Goal: Task Accomplishment & Management: Use online tool/utility

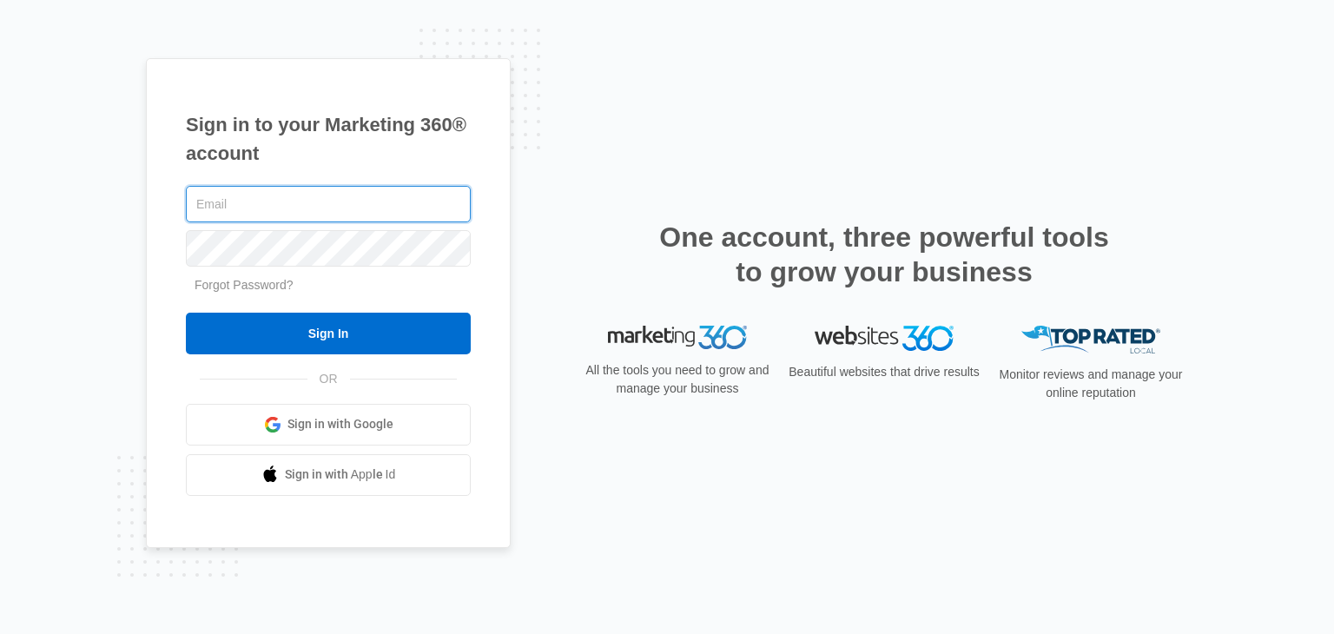
click at [222, 206] on input "text" at bounding box center [328, 204] width 285 height 36
type input "[EMAIL_ADDRESS][DOMAIN_NAME]"
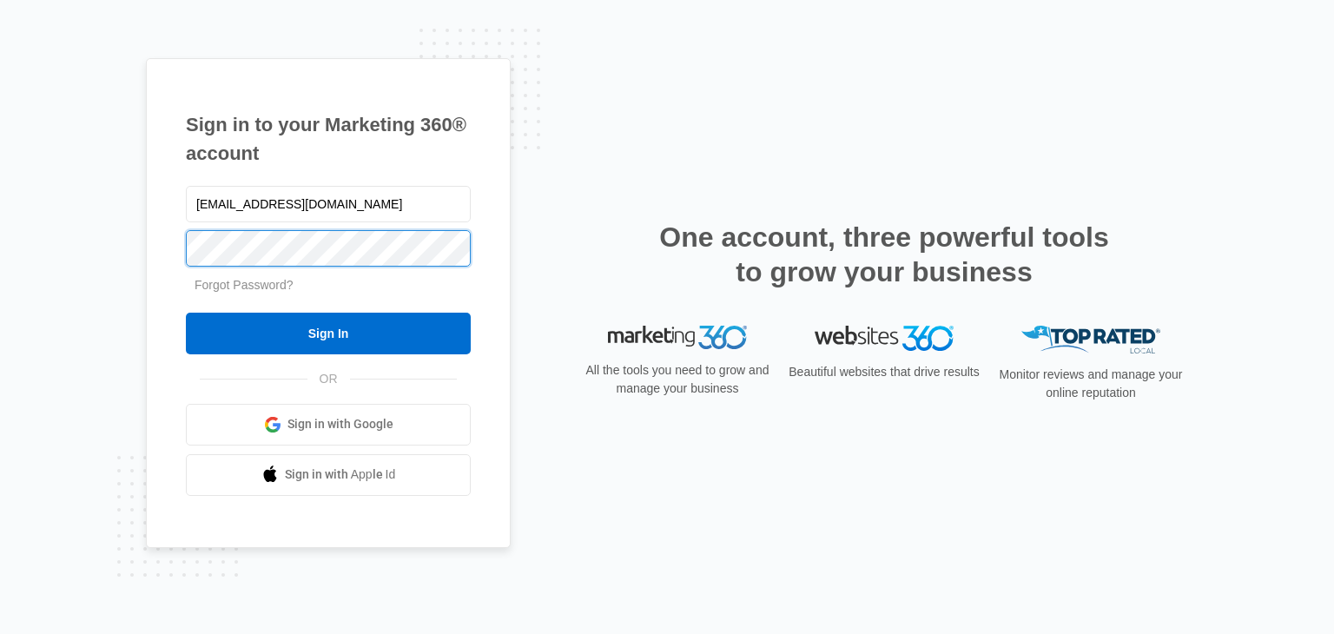
click at [186, 313] on input "Sign In" at bounding box center [328, 334] width 285 height 42
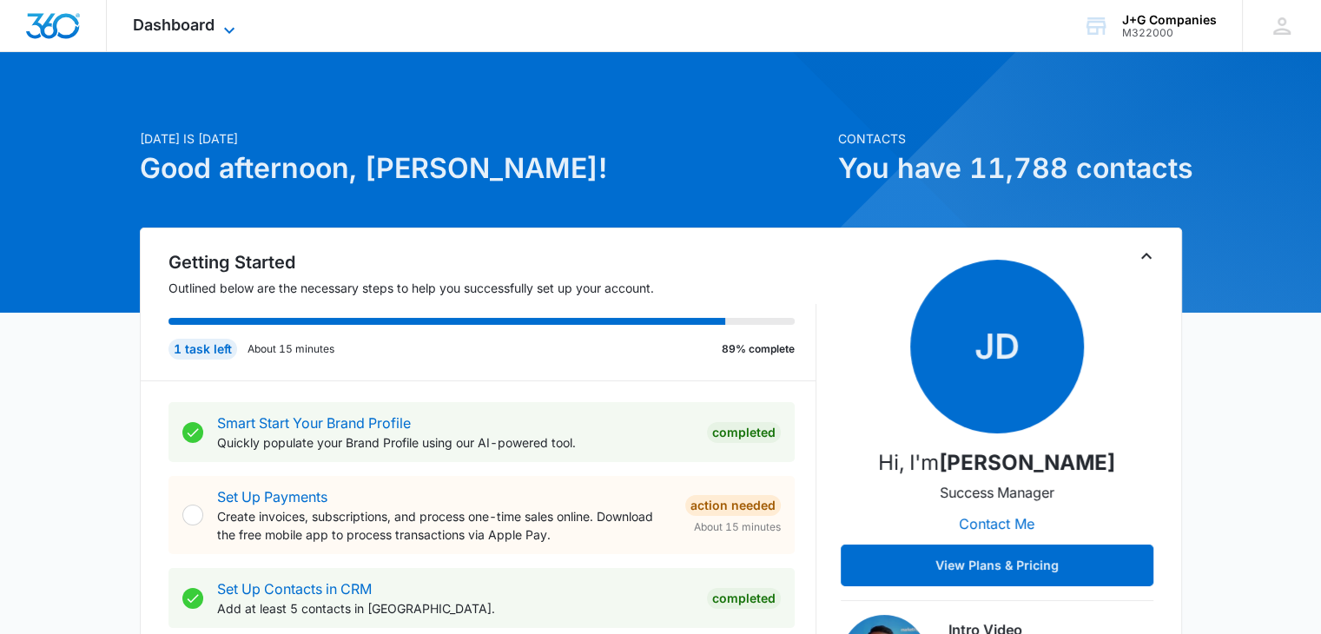
click at [234, 29] on icon at bounding box center [229, 30] width 21 height 21
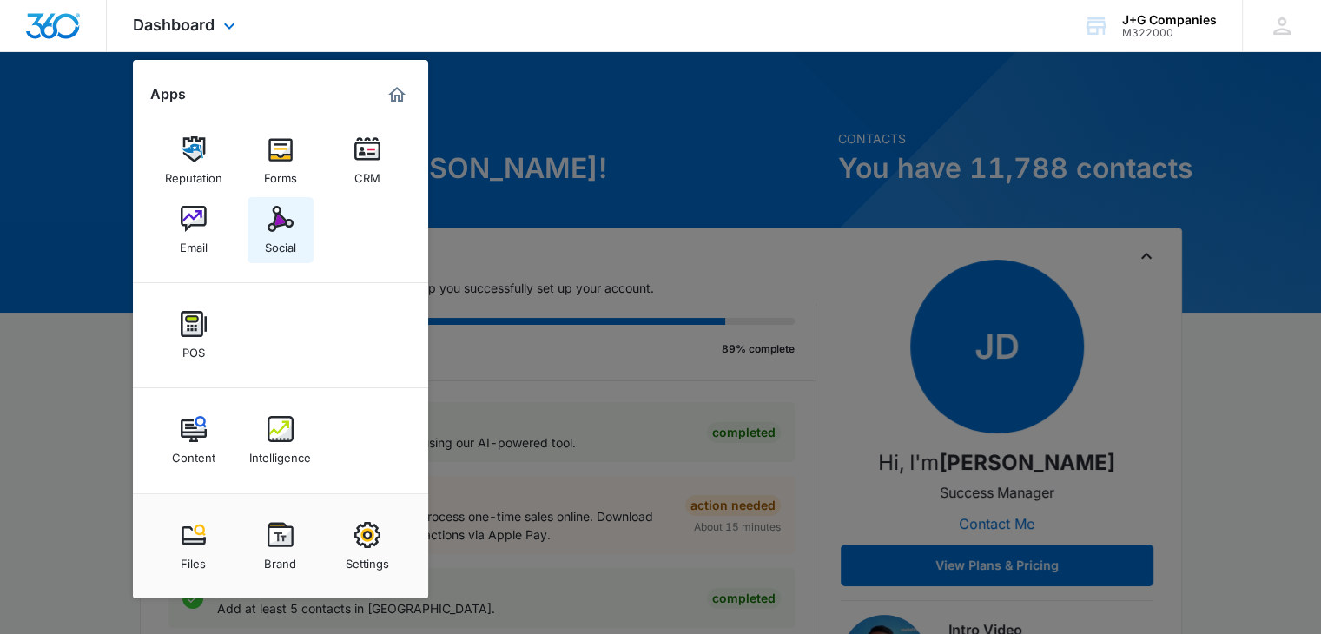
click at [266, 235] on div "Social" at bounding box center [280, 243] width 31 height 23
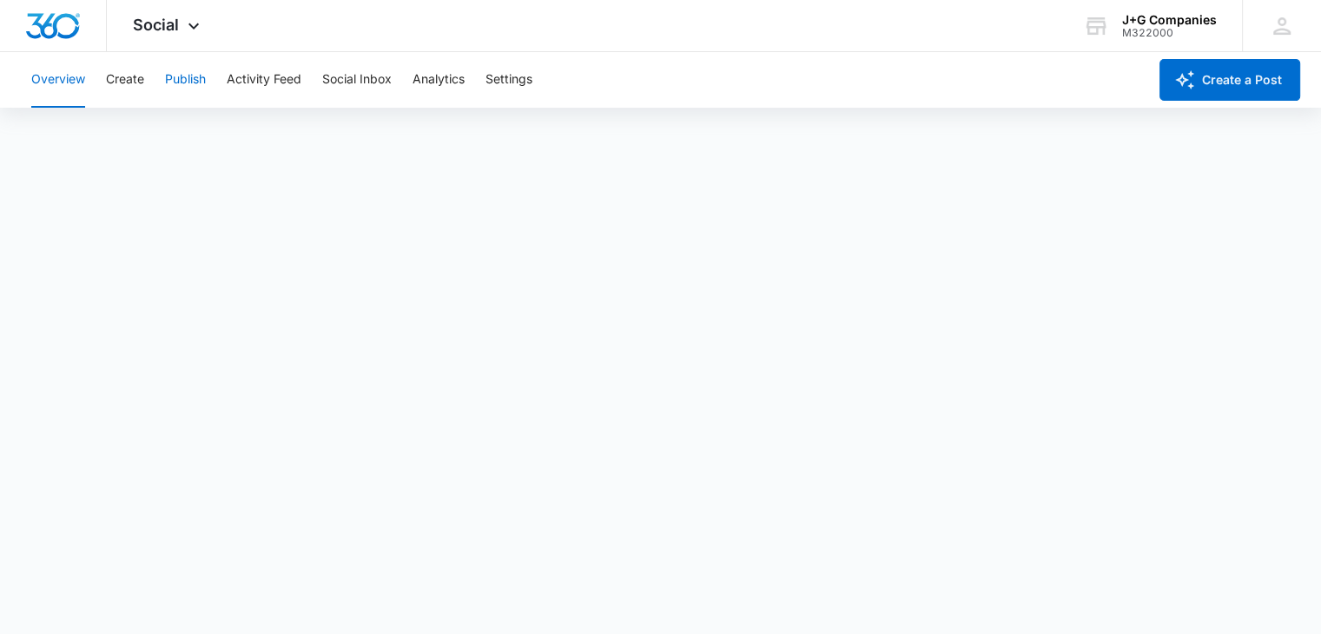
click at [189, 82] on button "Publish" at bounding box center [185, 80] width 41 height 56
